Goal: Information Seeking & Learning: Learn about a topic

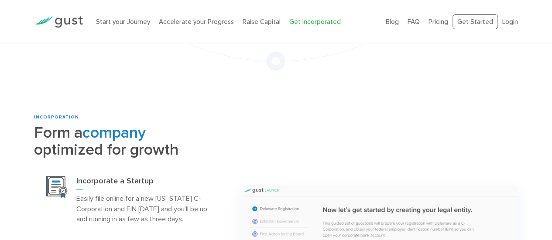
scroll to position [348, 0]
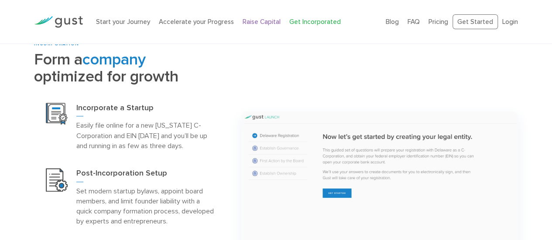
click at [264, 24] on link "Raise Capital" at bounding box center [262, 22] width 38 height 8
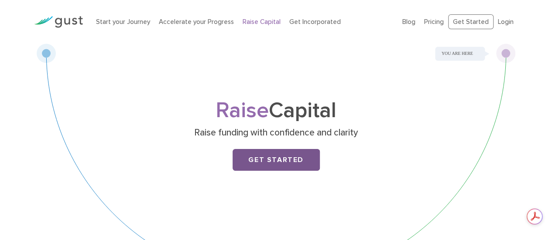
click at [274, 158] on link "Get Started" at bounding box center [276, 160] width 87 height 22
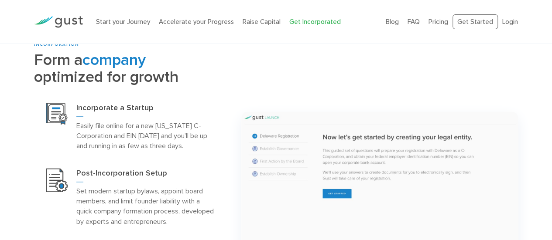
scroll to position [195, 0]
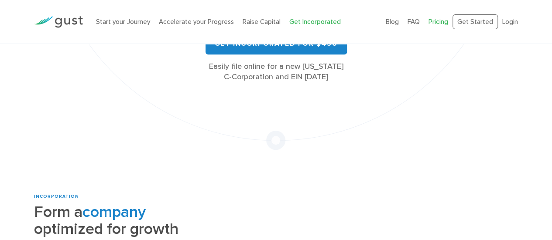
click at [445, 18] on link "Pricing" at bounding box center [438, 22] width 20 height 8
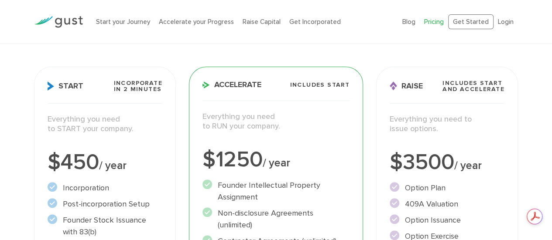
scroll to position [87, 0]
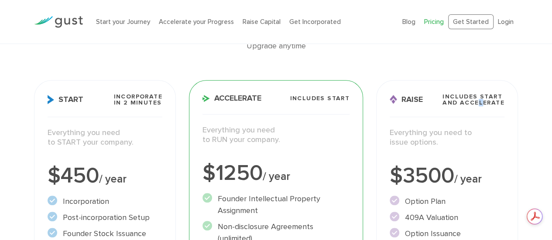
click at [477, 103] on span "Includes START and ACCELERATE" at bounding box center [473, 100] width 62 height 12
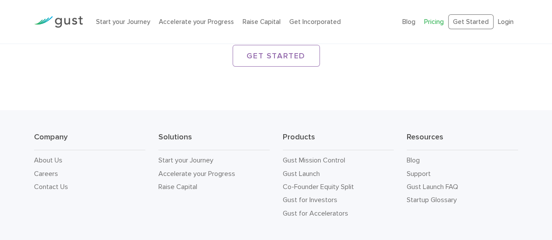
scroll to position [1479, 0]
